Goal: Task Accomplishment & Management: Manage account settings

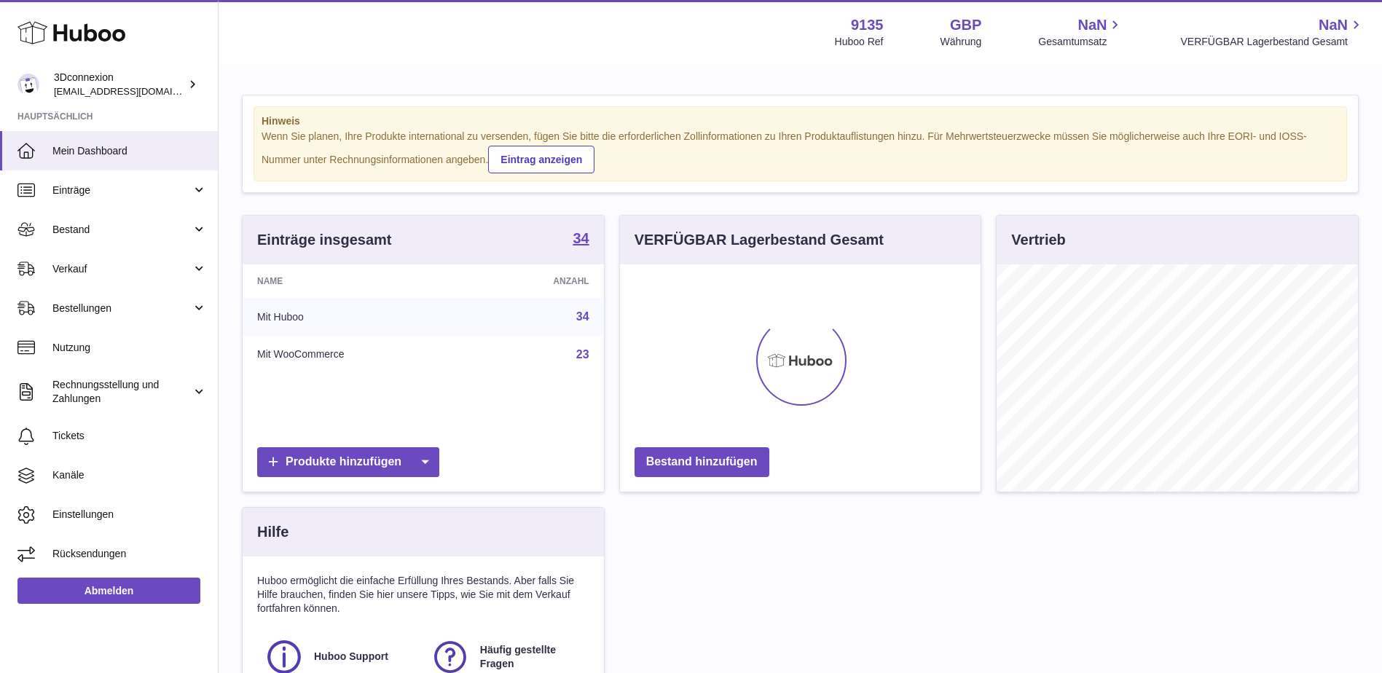
scroll to position [227, 361]
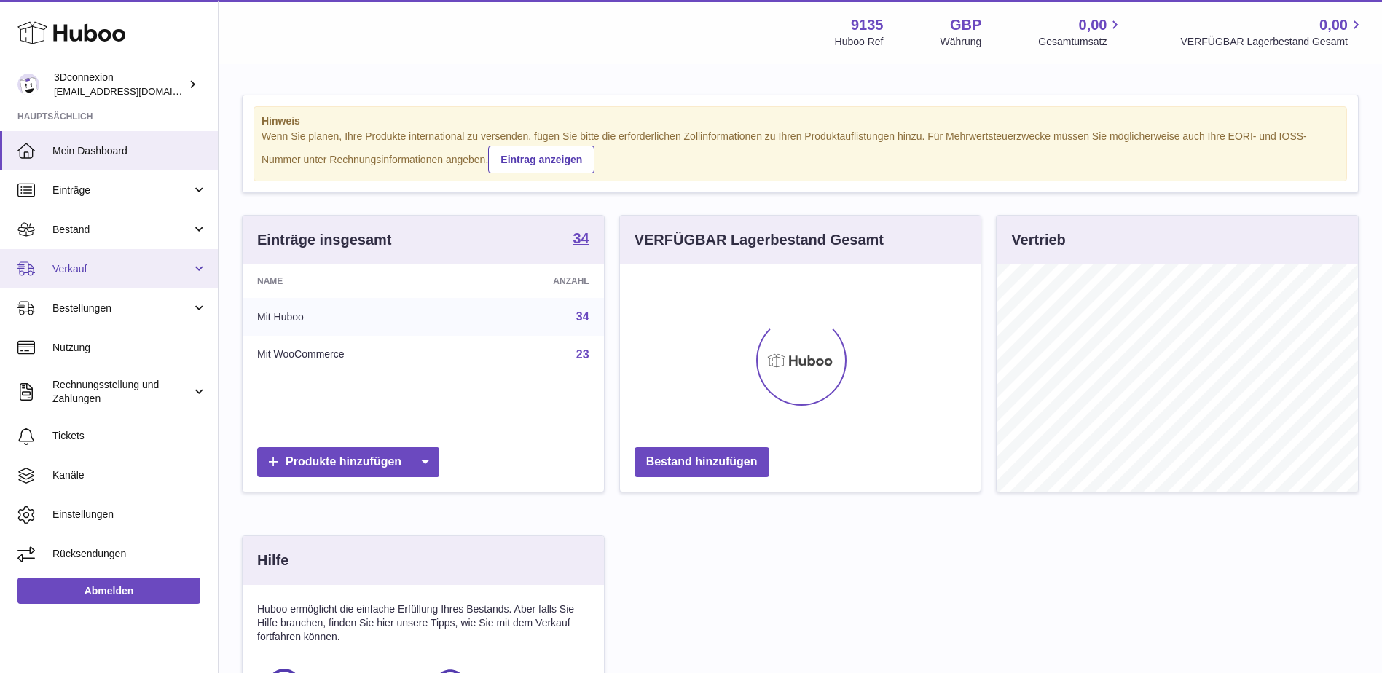
click at [68, 254] on link "Verkauf" at bounding box center [109, 268] width 218 height 39
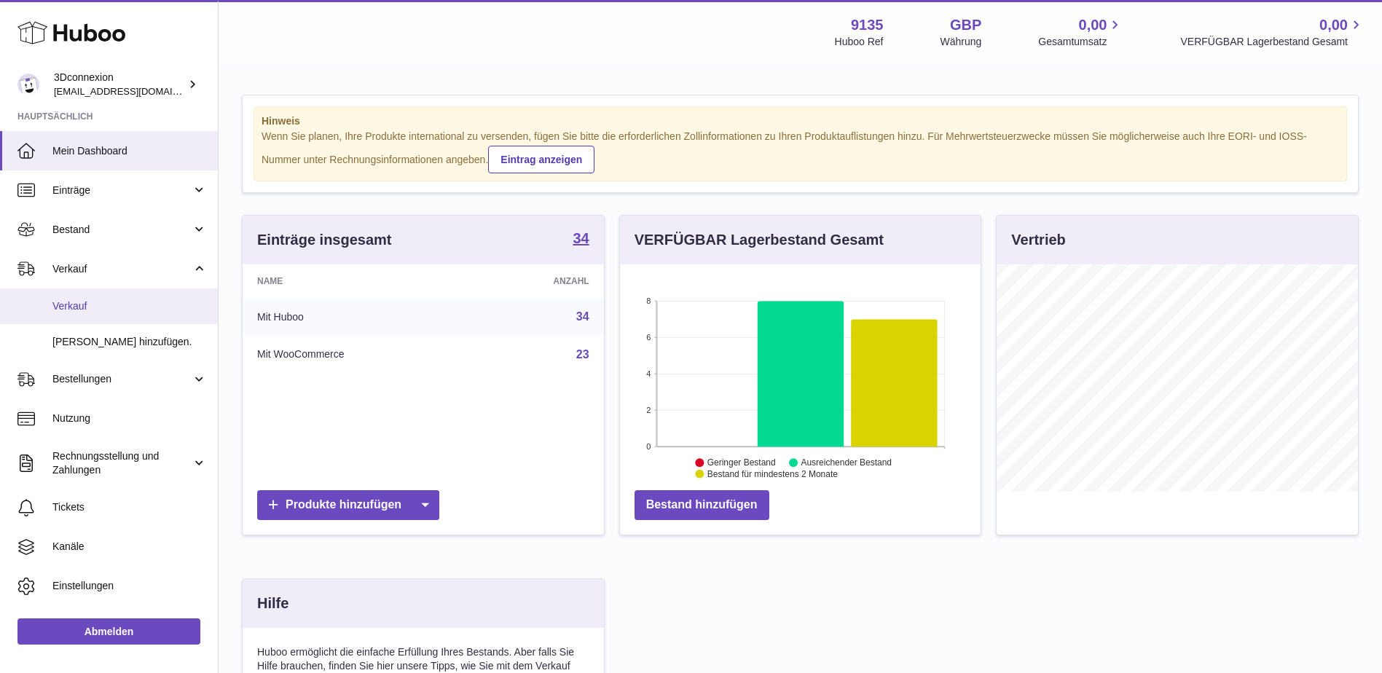
click at [93, 308] on span "Verkauf" at bounding box center [129, 306] width 154 height 14
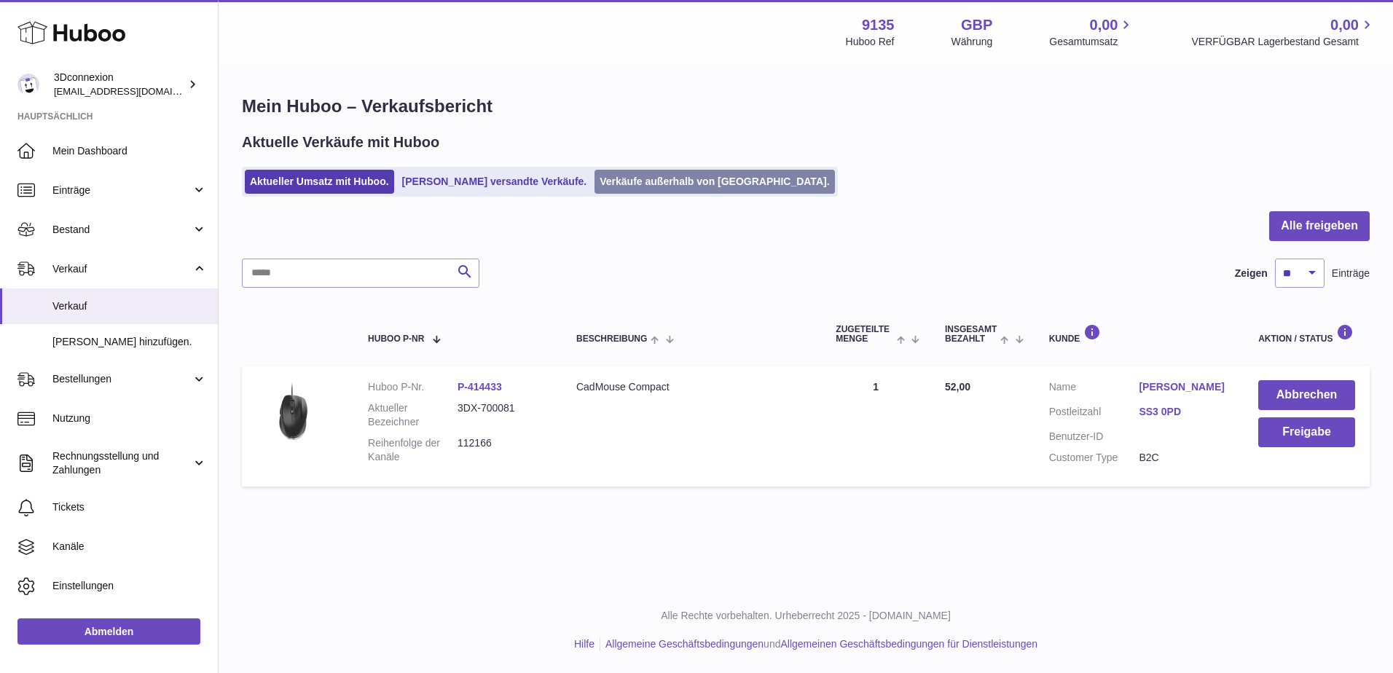
click at [659, 183] on link "Verkäufe außerhalb von Huboo." at bounding box center [714, 182] width 240 height 24
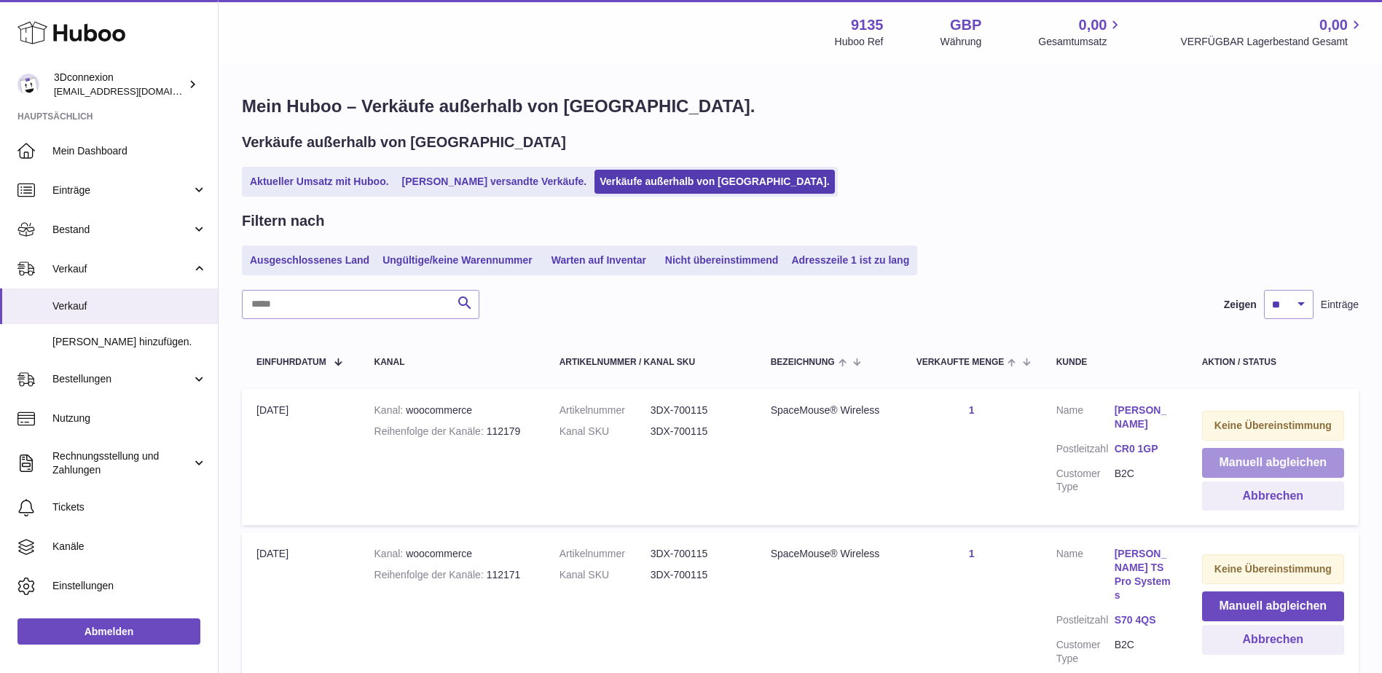
click at [1251, 457] on button "Manuell abgleichen" at bounding box center [1273, 463] width 142 height 30
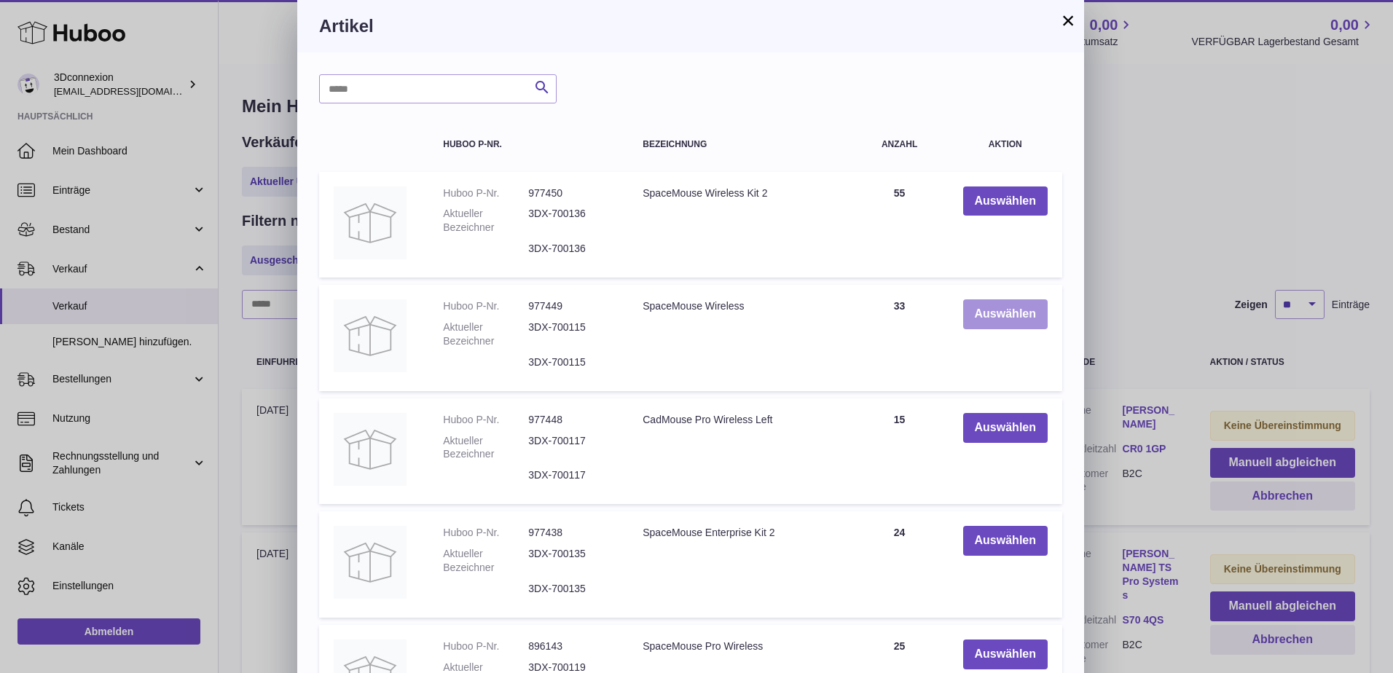
click at [1010, 318] on button "Auswählen" at bounding box center [1005, 314] width 84 height 30
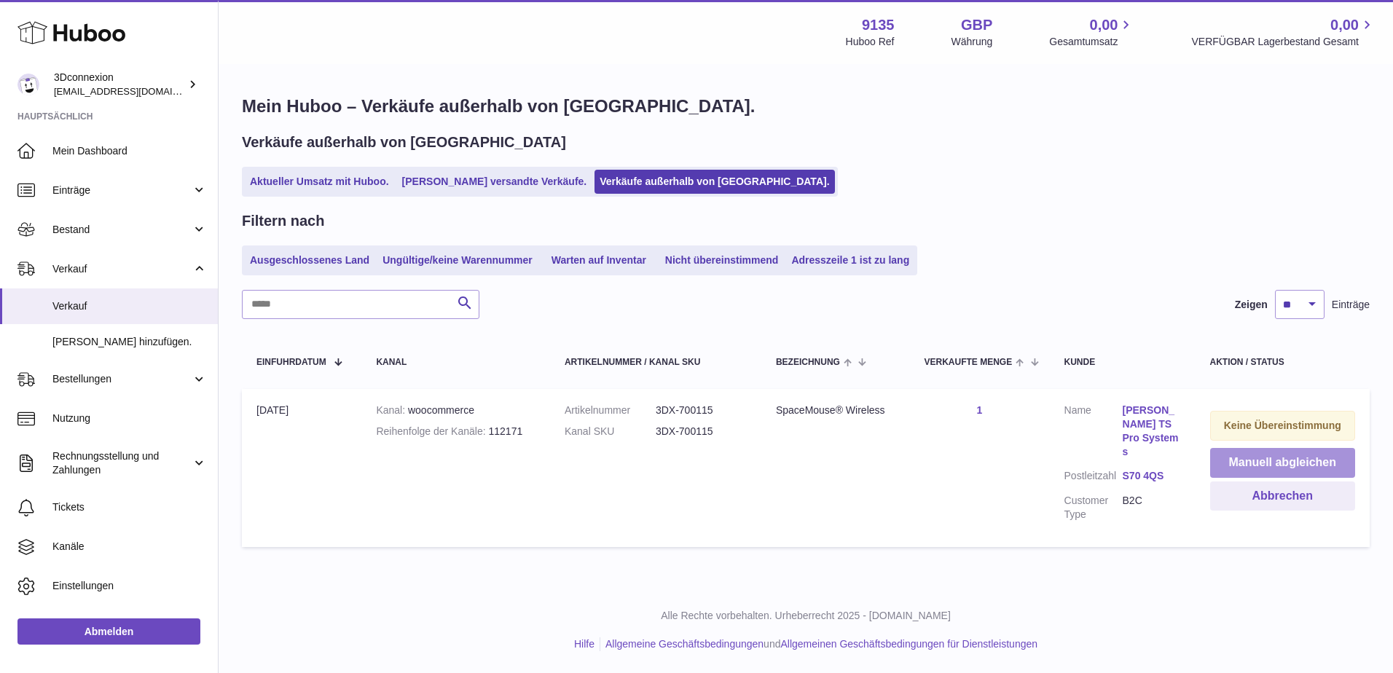
click at [1261, 460] on button "Manuell abgleichen" at bounding box center [1282, 463] width 145 height 30
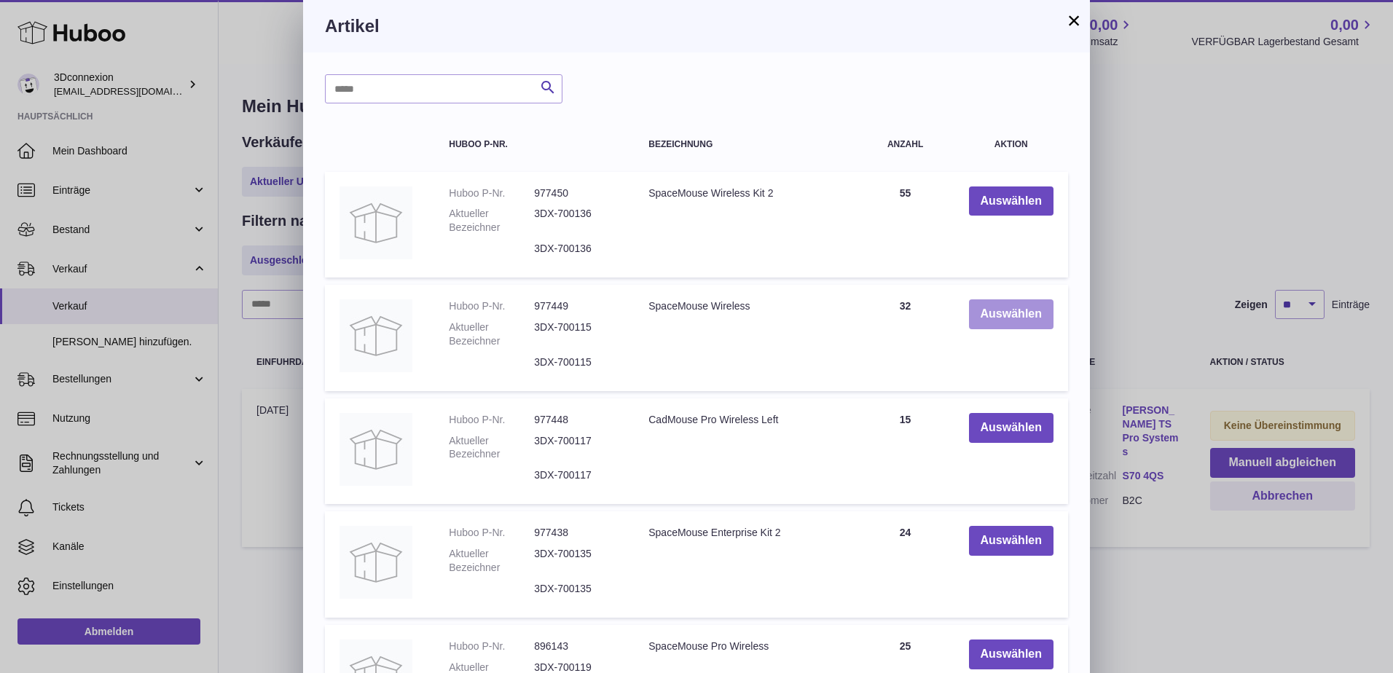
click at [1037, 304] on button "Auswählen" at bounding box center [1011, 314] width 84 height 30
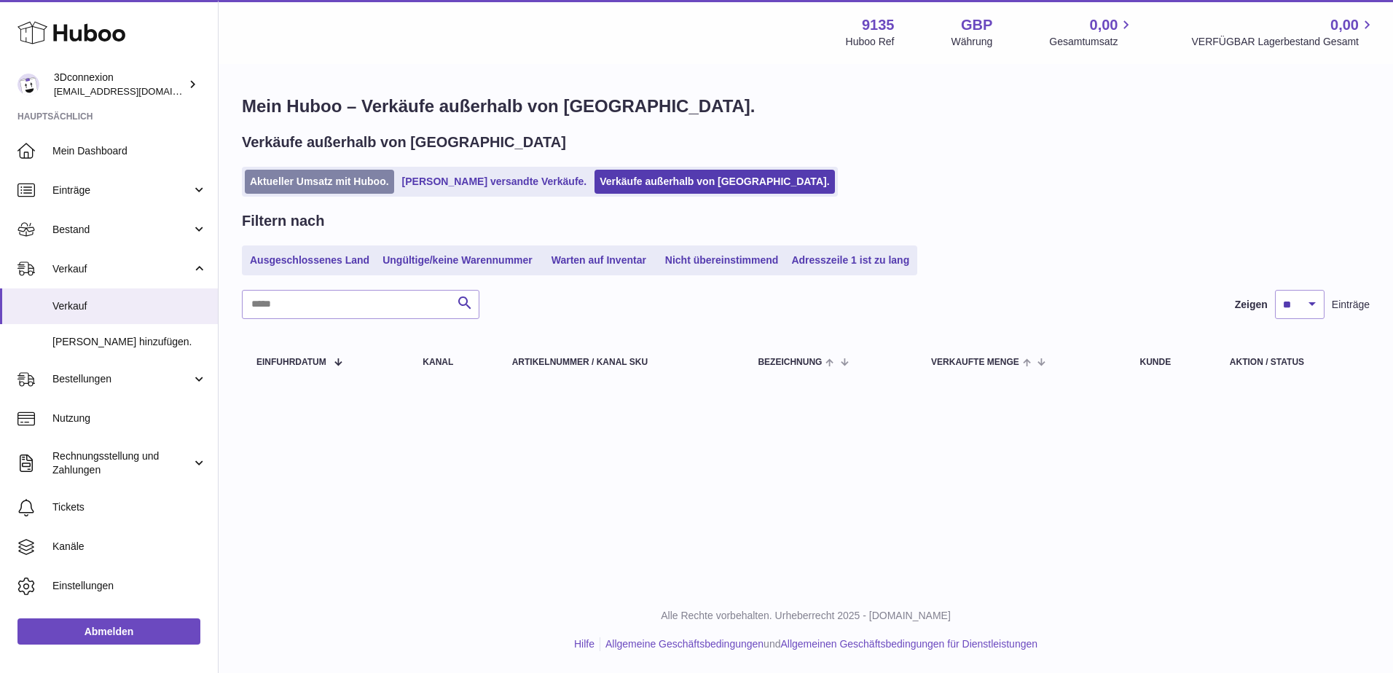
click at [310, 182] on link "Aktueller Umsatz mit Huboo." at bounding box center [319, 182] width 149 height 24
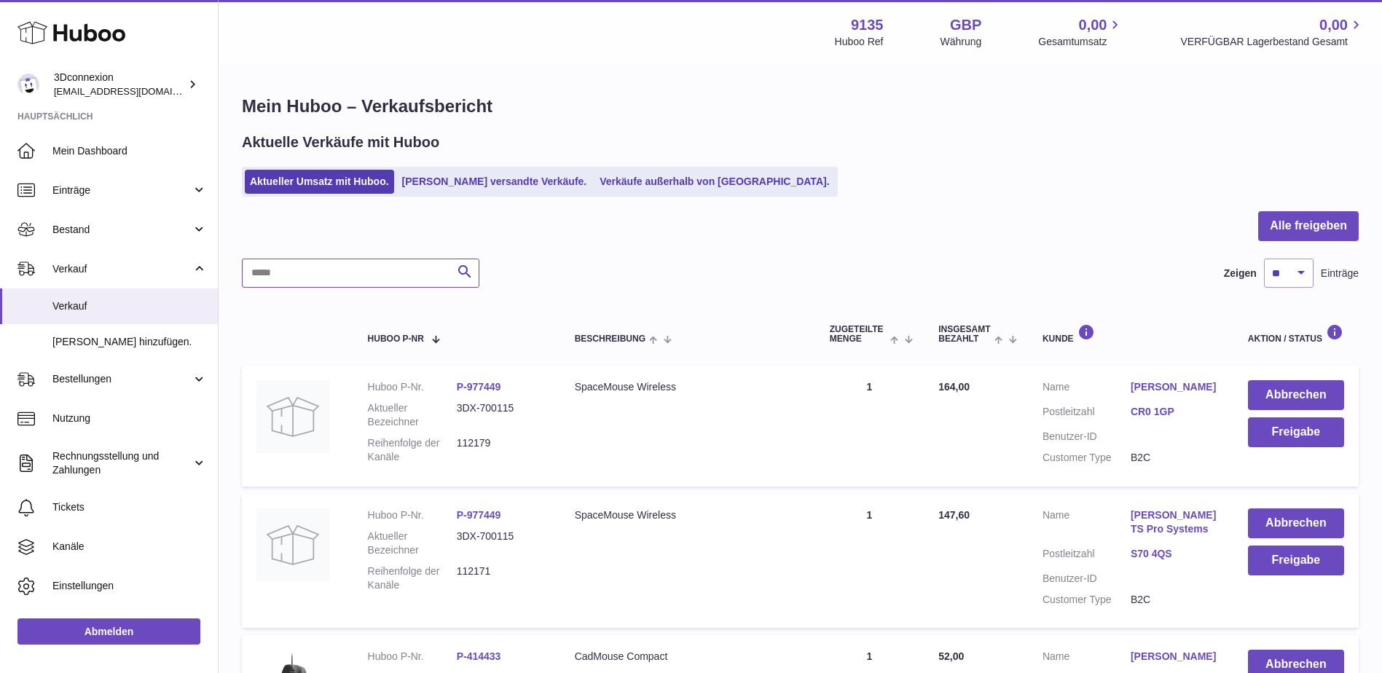
click at [386, 264] on input "text" at bounding box center [360, 273] width 237 height 29
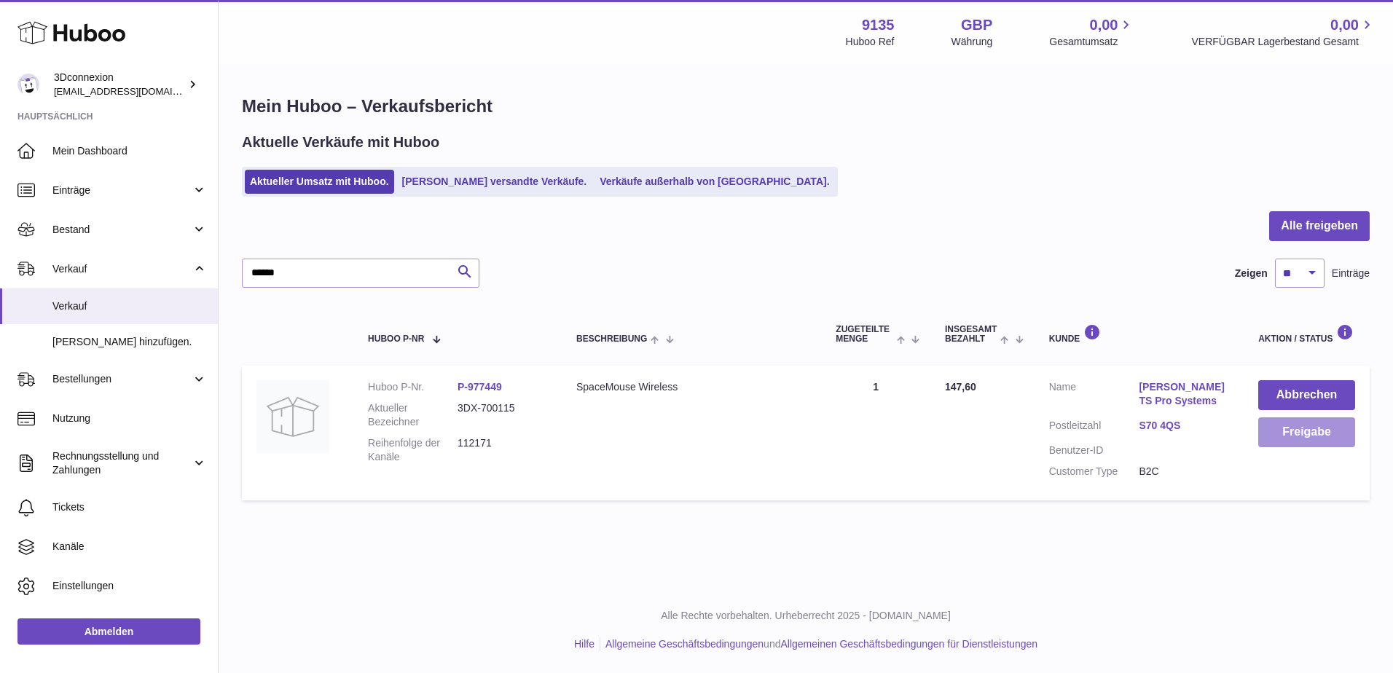
click at [1270, 430] on button "Freigabe" at bounding box center [1306, 432] width 97 height 30
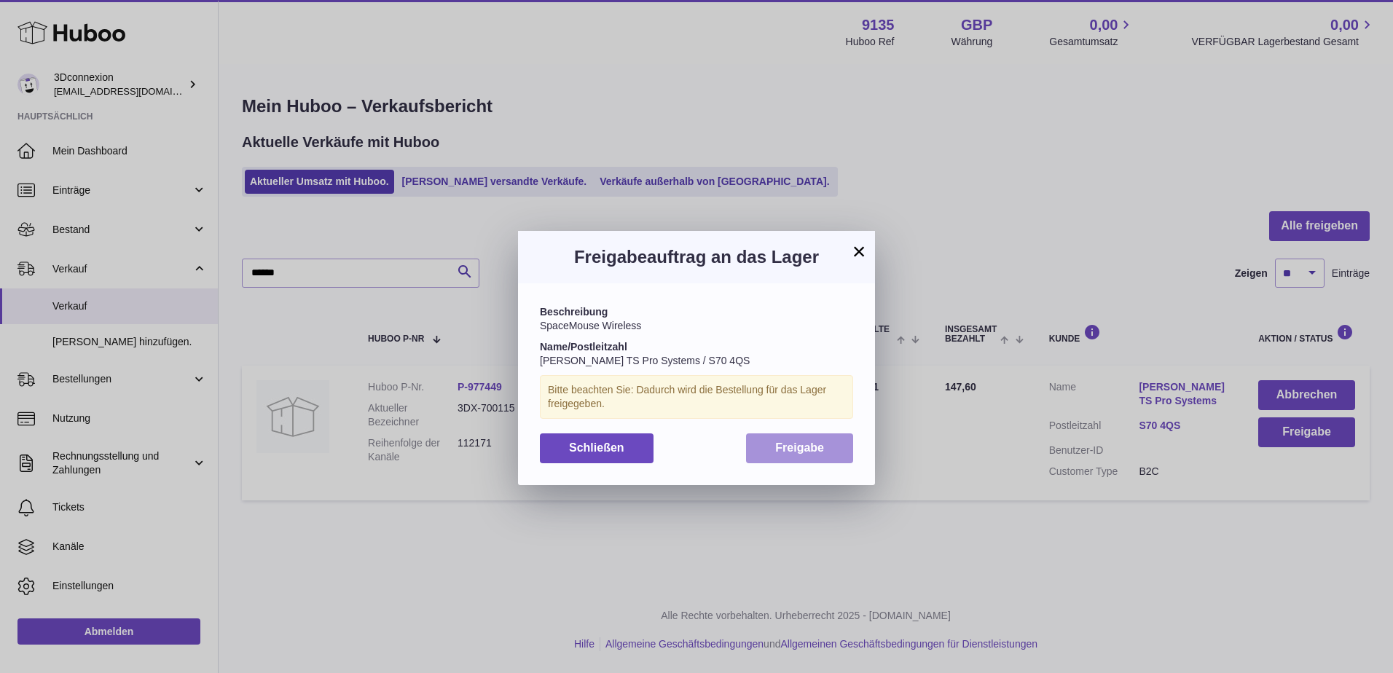
click at [835, 457] on button "Freigabe" at bounding box center [799, 448] width 107 height 30
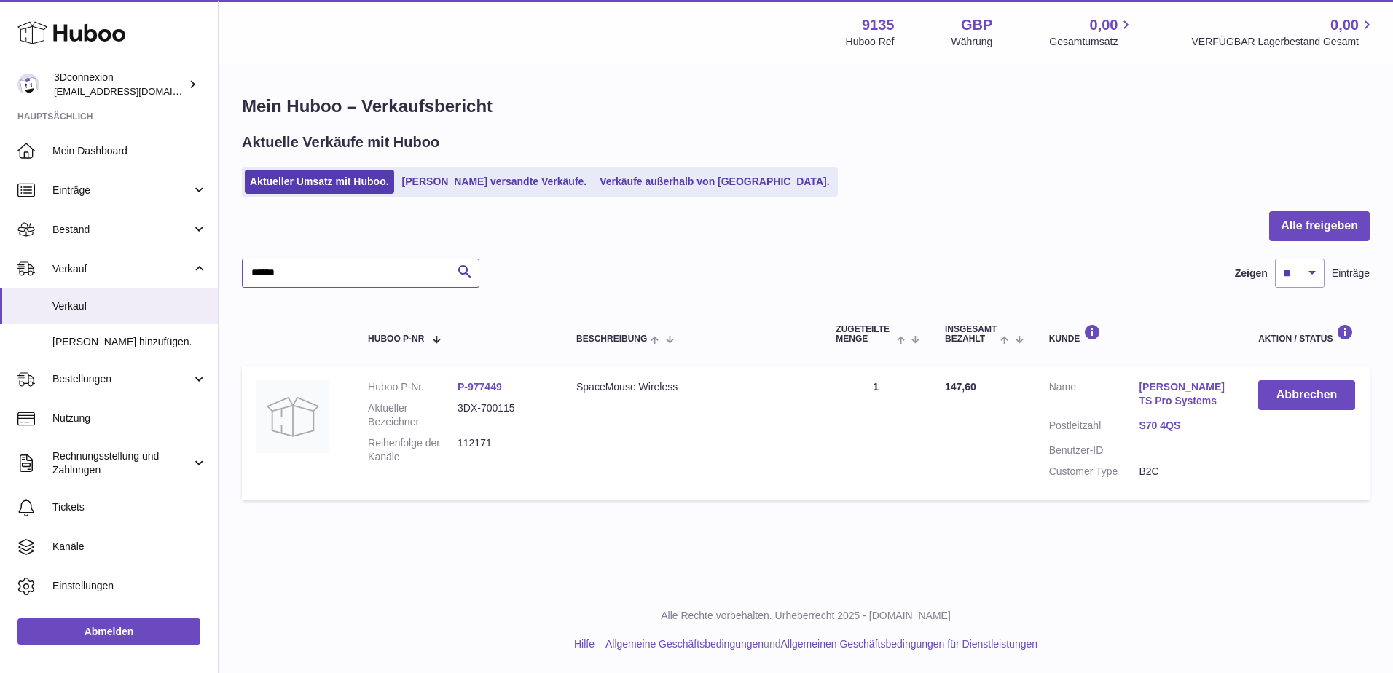
click at [392, 271] on input "******" at bounding box center [360, 273] width 237 height 29
type input "******"
click at [1275, 421] on button "Freigabe" at bounding box center [1306, 432] width 97 height 30
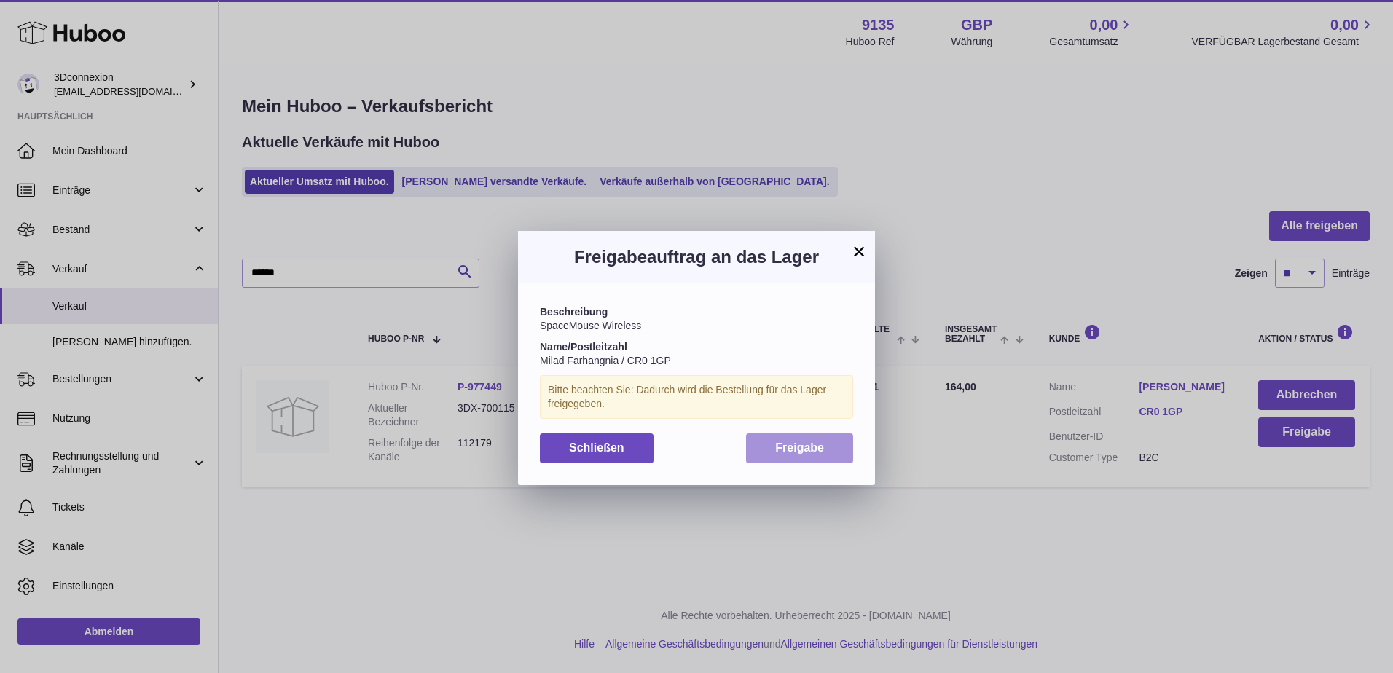
click at [782, 446] on span "Freigabe" at bounding box center [799, 447] width 49 height 12
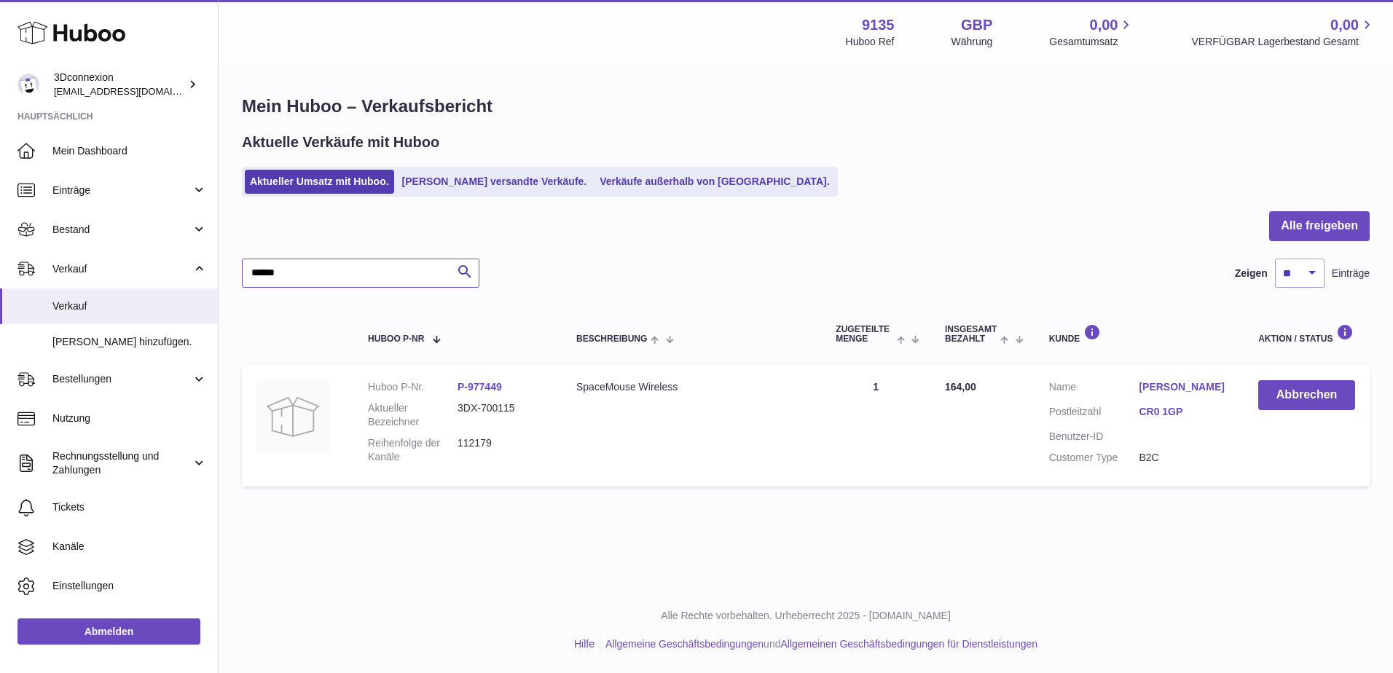
click at [402, 284] on input "******" at bounding box center [360, 273] width 237 height 29
click at [682, 272] on div "Menü Huboo 9135 Huboo Ref GBP Währung 0,00 Gesamtumsatz 0,00 VERFÜGBAR Lagerbes…" at bounding box center [806, 261] width 1174 height 523
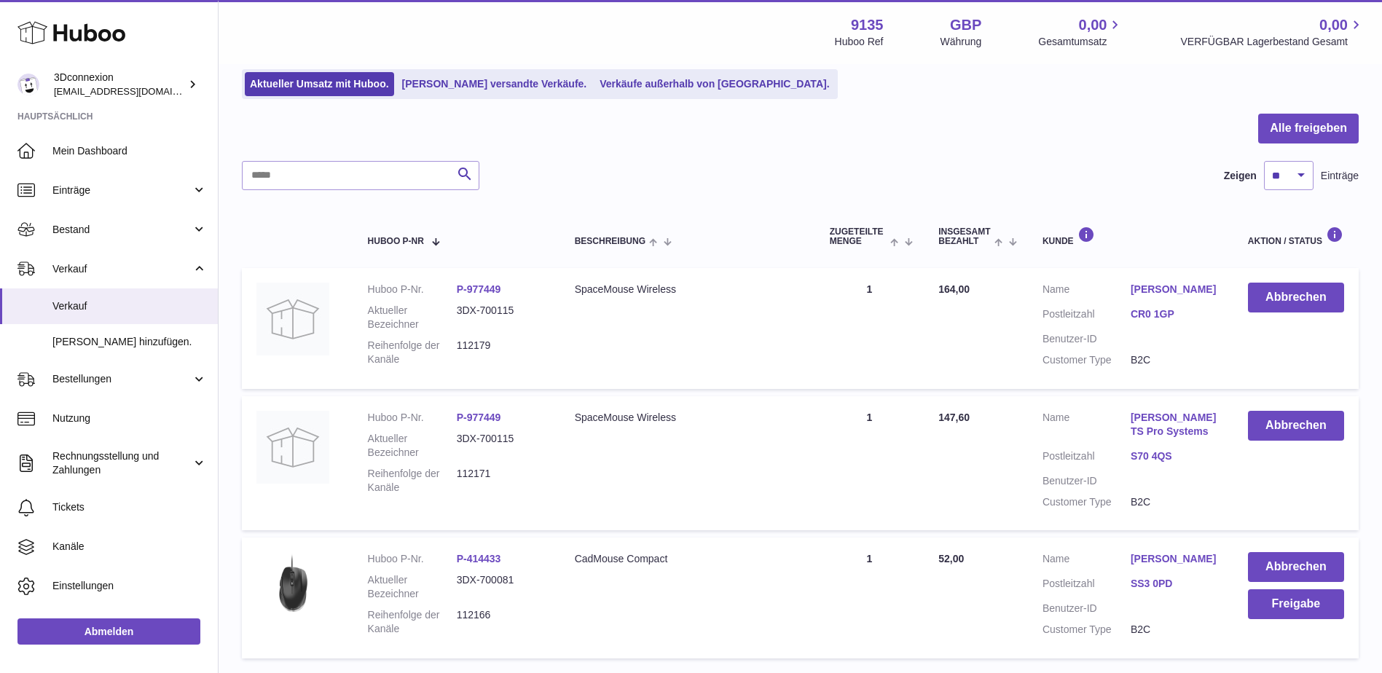
scroll to position [205, 0]
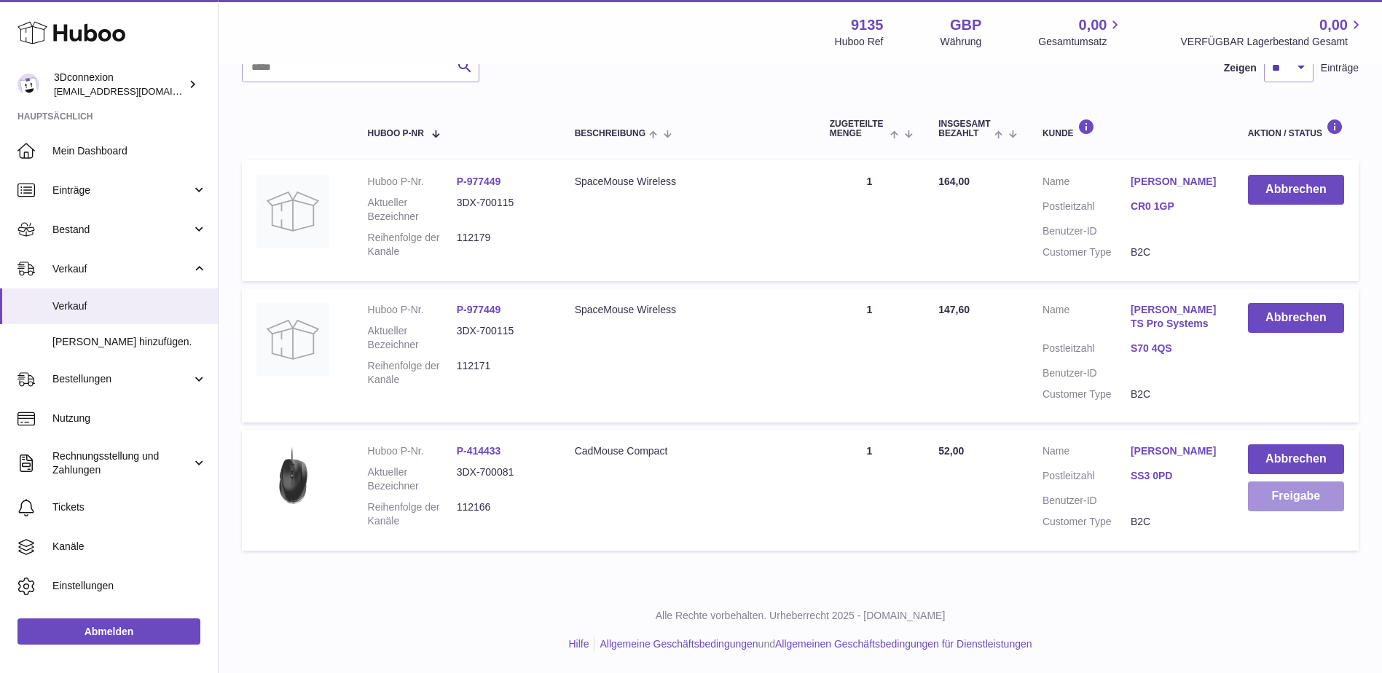
click at [1301, 483] on button "Freigabe" at bounding box center [1296, 496] width 96 height 30
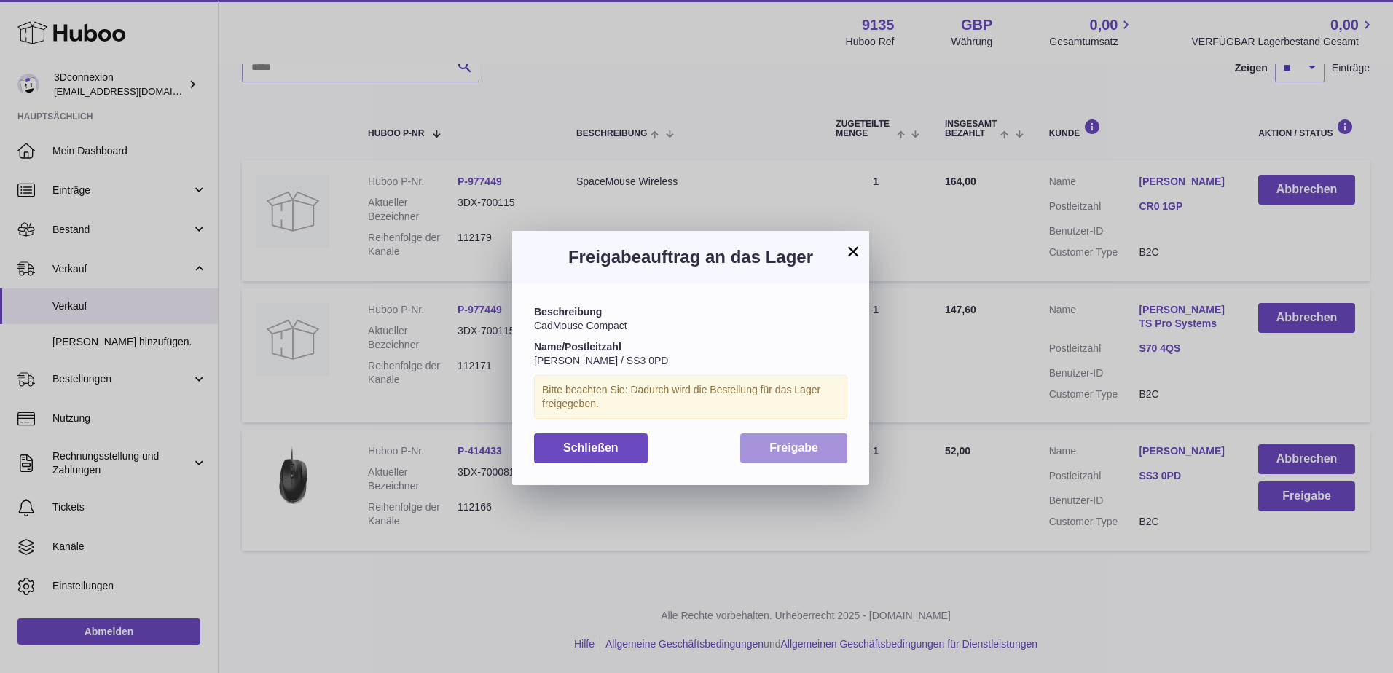
click at [784, 438] on button "Freigabe" at bounding box center [793, 448] width 107 height 30
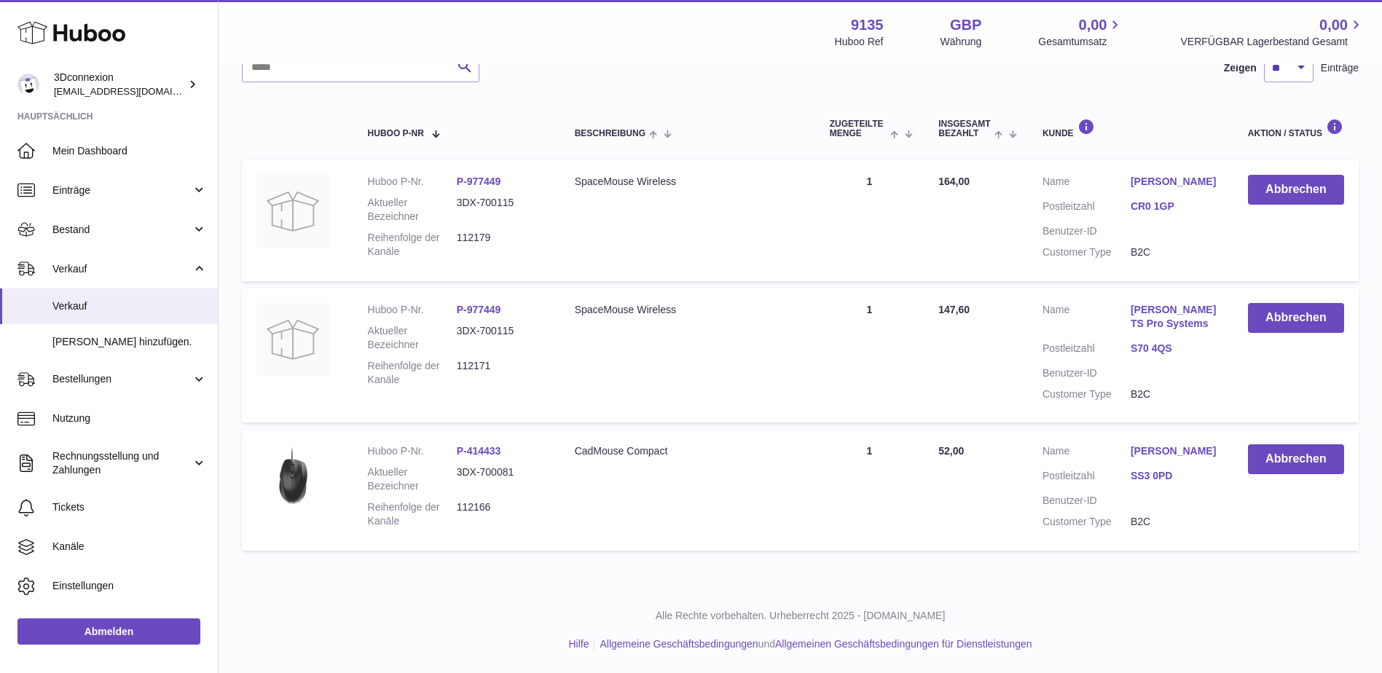
scroll to position [204, 0]
